Goal: Transaction & Acquisition: Purchase product/service

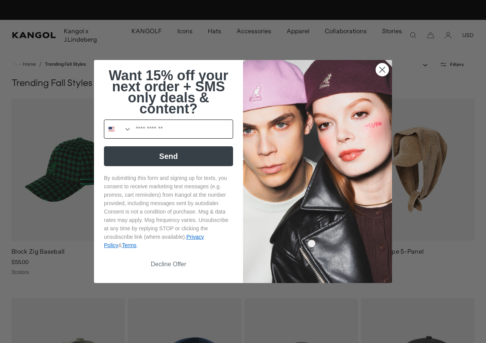
scroll to position [0, 157]
drag, startPoint x: 386, startPoint y: 11, endPoint x: 125, endPoint y: 128, distance: 286.4
click at [125, 128] on icon "Search Countries" at bounding box center [128, 129] width 8 height 8
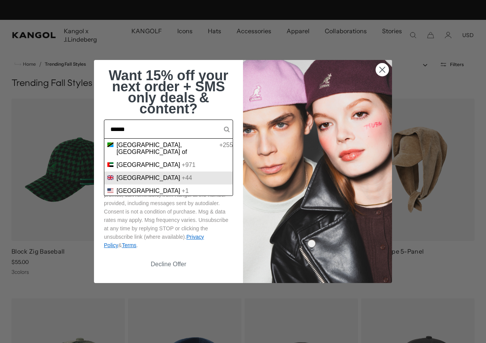
scroll to position [0, 0]
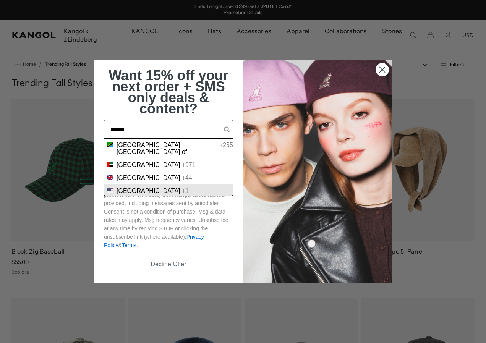
type input "******"
click at [143, 187] on span "United States" at bounding box center [148, 190] width 64 height 7
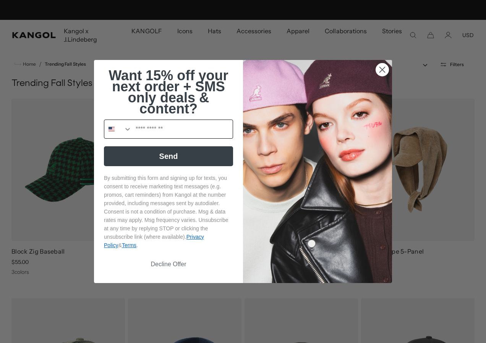
scroll to position [0, 157]
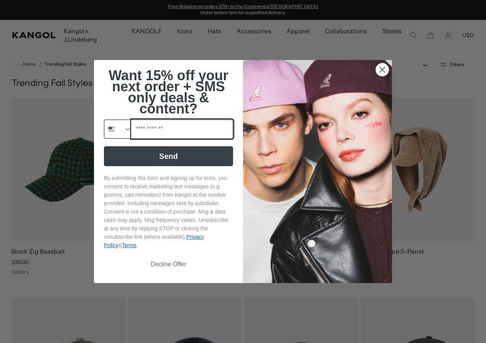
click at [151, 127] on input "Phone Number" at bounding box center [182, 129] width 101 height 18
type input "**********"
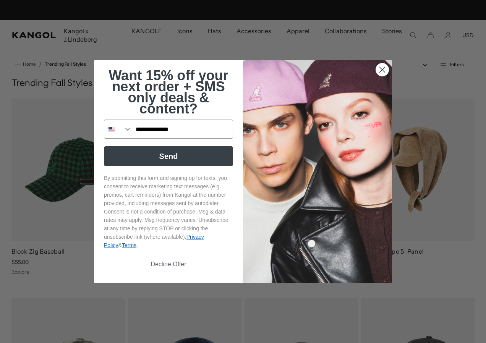
scroll to position [0, 0]
click at [166, 156] on button "Send" at bounding box center [168, 156] width 129 height 20
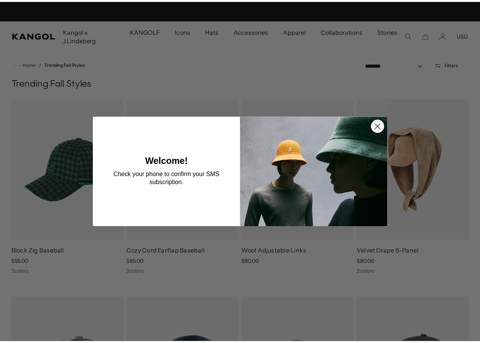
scroll to position [0, 157]
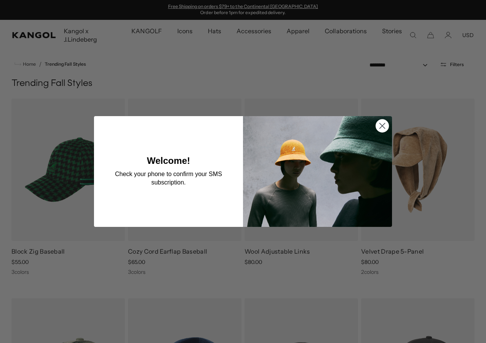
click at [381, 126] on circle "Close dialog" at bounding box center [382, 125] width 13 height 13
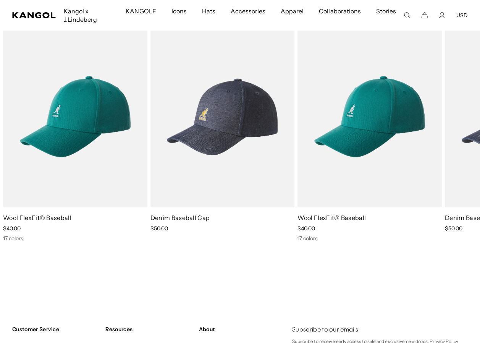
scroll to position [0, 0]
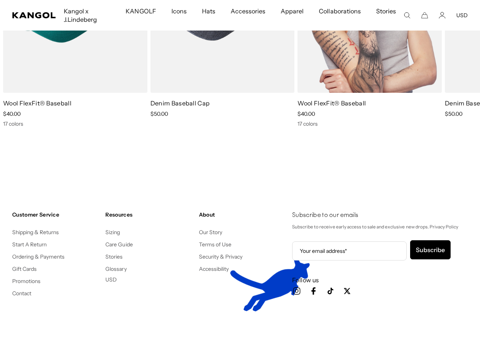
click at [310, 116] on span "$40.00" at bounding box center [306, 113] width 18 height 7
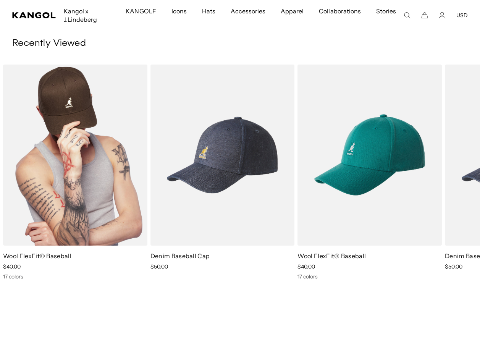
click at [70, 138] on img "1 of 2" at bounding box center [75, 155] width 144 height 181
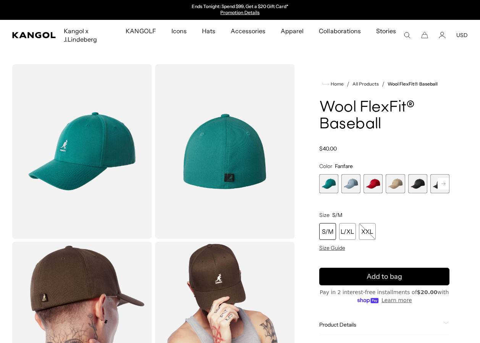
click at [352, 185] on span "2 of 17" at bounding box center [350, 183] width 19 height 19
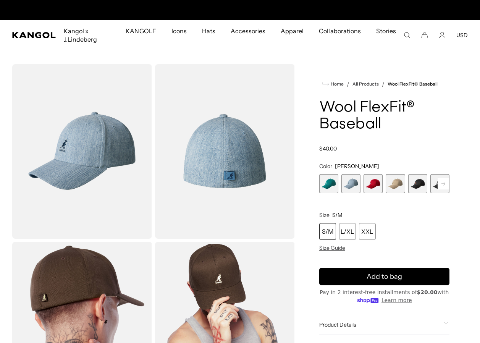
scroll to position [0, 157]
click at [375, 184] on span "3 of 17" at bounding box center [372, 183] width 19 height 19
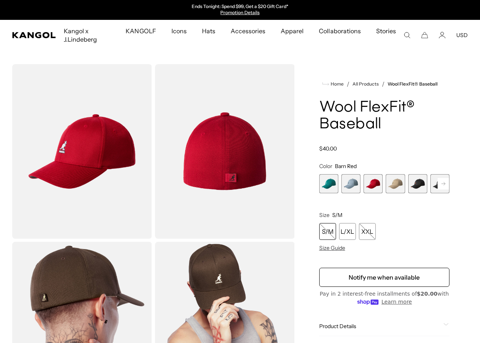
click at [399, 184] on span "4 of 17" at bounding box center [395, 183] width 19 height 19
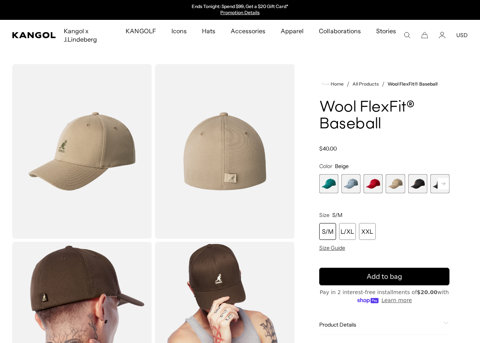
click at [414, 187] on span "5 of 17" at bounding box center [417, 183] width 19 height 19
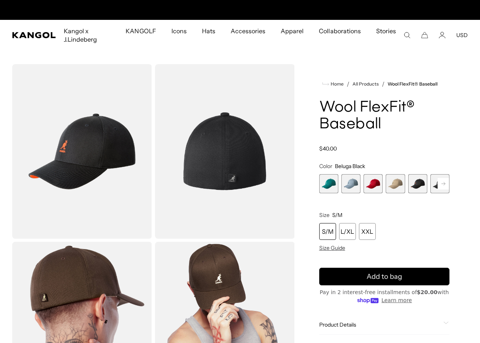
scroll to position [0, 157]
click at [414, 187] on span "5 of 17" at bounding box center [417, 183] width 19 height 19
click at [445, 181] on rect at bounding box center [443, 183] width 11 height 11
click at [397, 184] on span "5 of 17" at bounding box center [395, 183] width 19 height 19
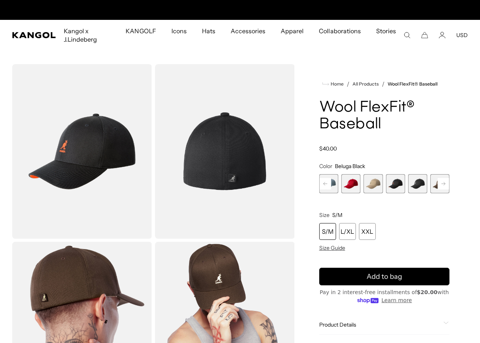
scroll to position [0, 157]
click at [417, 184] on span "6 of 17" at bounding box center [417, 183] width 19 height 19
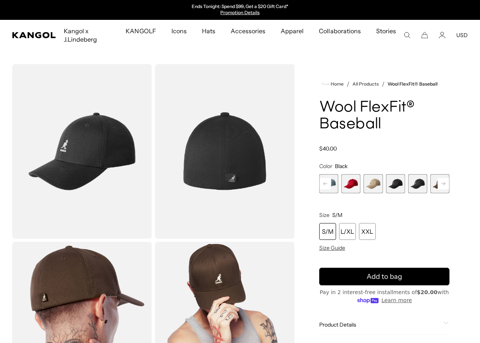
click at [437, 187] on button "Next" at bounding box center [443, 184] width 12 height 12
click at [417, 184] on span "7 of 17" at bounding box center [417, 183] width 19 height 19
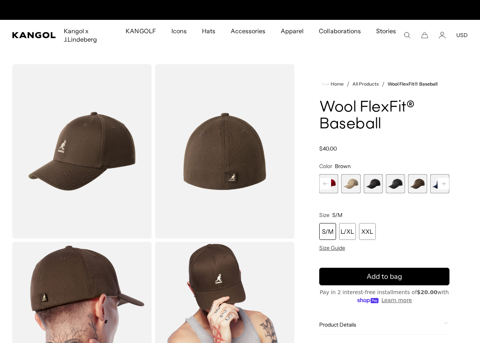
scroll to position [0, 157]
click at [438, 187] on rect at bounding box center [443, 183] width 11 height 11
click at [415, 185] on span "8 of 17" at bounding box center [417, 183] width 19 height 19
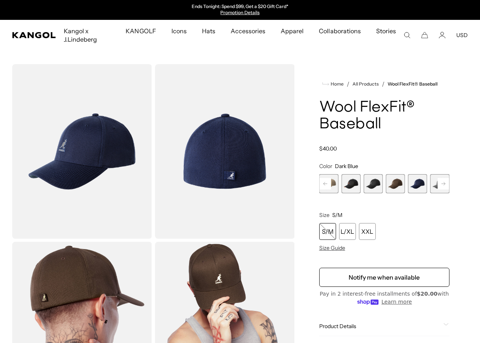
click at [443, 184] on rect at bounding box center [443, 183] width 11 height 11
click at [371, 183] on span "7 of 17" at bounding box center [372, 183] width 19 height 19
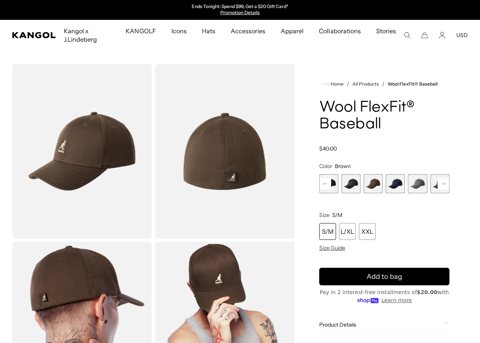
click at [396, 181] on span "8 of 17" at bounding box center [395, 183] width 19 height 19
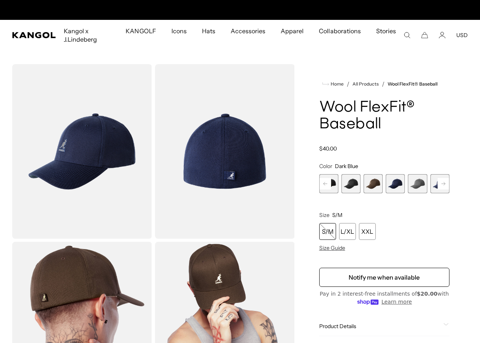
scroll to position [0, 157]
click at [422, 184] on span "9 of 17" at bounding box center [417, 183] width 19 height 19
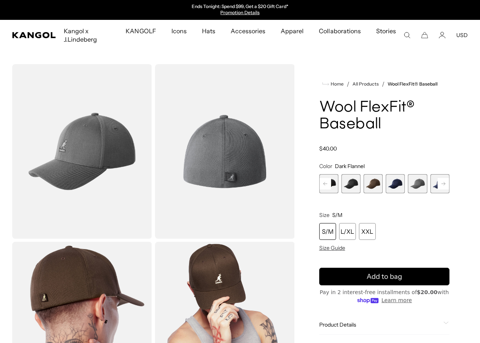
click at [445, 184] on rect at bounding box center [443, 183] width 11 height 11
click at [443, 184] on rect at bounding box center [443, 183] width 11 height 11
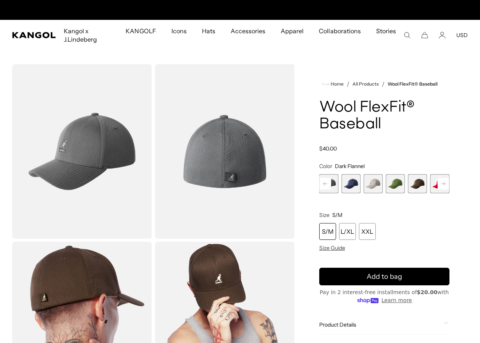
scroll to position [0, 0]
click at [352, 182] on span "10 of 17" at bounding box center [350, 183] width 19 height 19
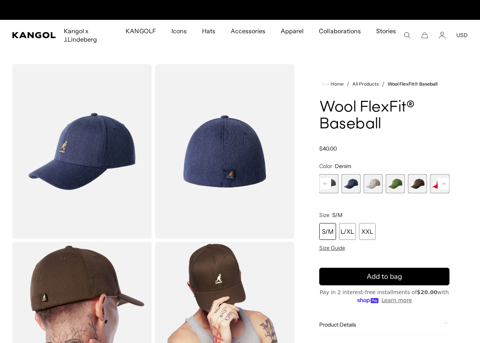
scroll to position [0, 157]
click at [371, 182] on span "11 of 17" at bounding box center [372, 183] width 19 height 19
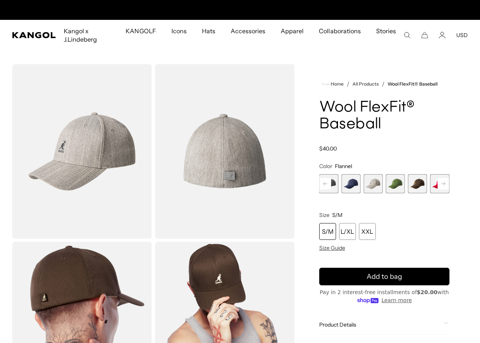
scroll to position [0, 157]
click at [397, 184] on span "12 of 17" at bounding box center [395, 183] width 19 height 19
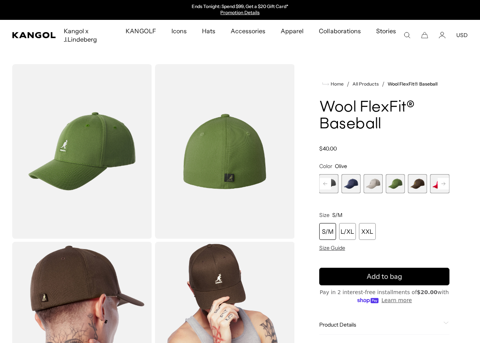
click at [419, 185] on span "13 of 17" at bounding box center [417, 183] width 19 height 19
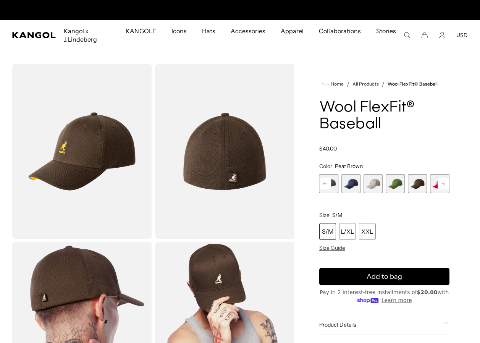
scroll to position [0, 157]
click at [444, 183] on rect at bounding box center [443, 183] width 11 height 11
